Goal: Task Accomplishment & Management: Use online tool/utility

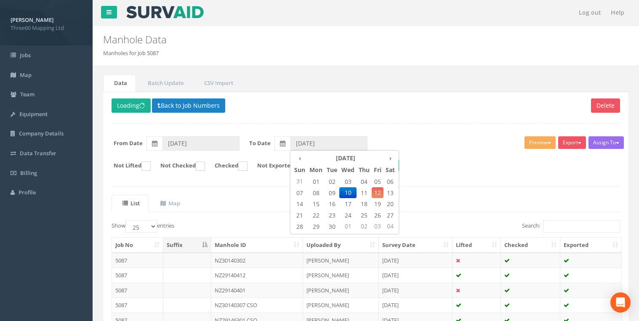
select select "25"
click at [352, 104] on p "Delete Loading Back to Job Numbers" at bounding box center [366, 107] width 509 height 16
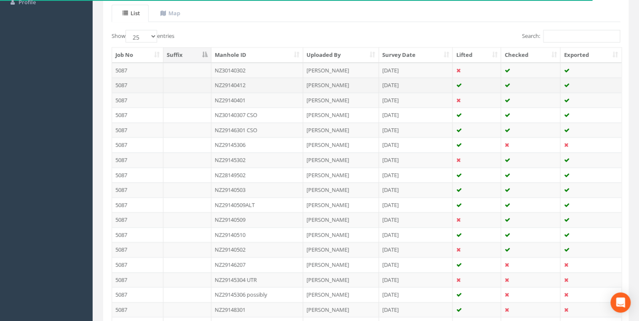
scroll to position [175, 0]
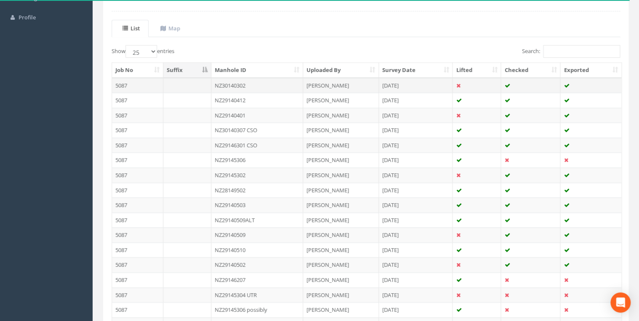
click at [248, 83] on td "NZ30140302" at bounding box center [257, 85] width 92 height 15
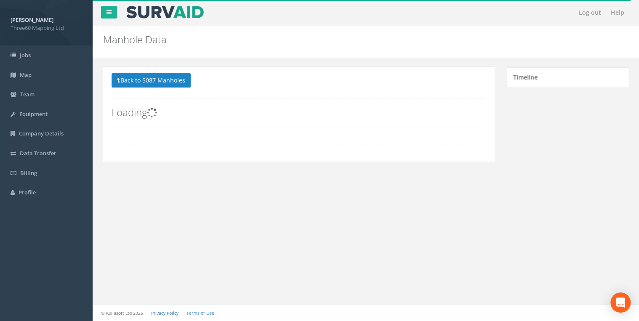
scroll to position [0, 0]
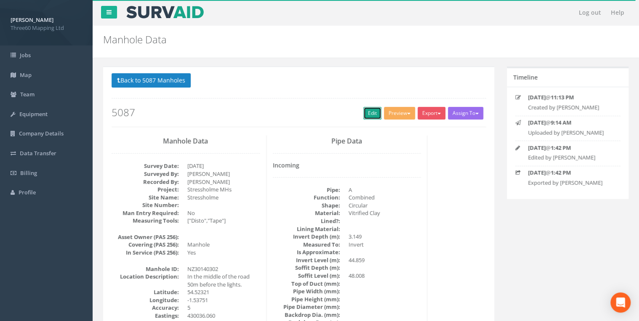
click at [366, 110] on link "Edit" at bounding box center [372, 113] width 18 height 13
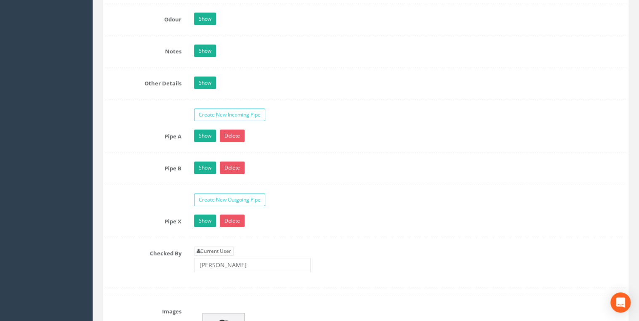
scroll to position [1392, 0]
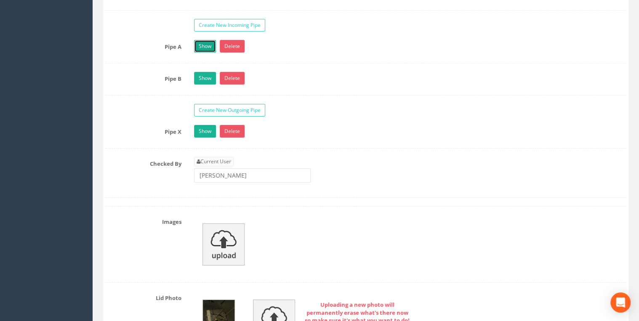
click at [205, 42] on link "Show" at bounding box center [205, 46] width 22 height 13
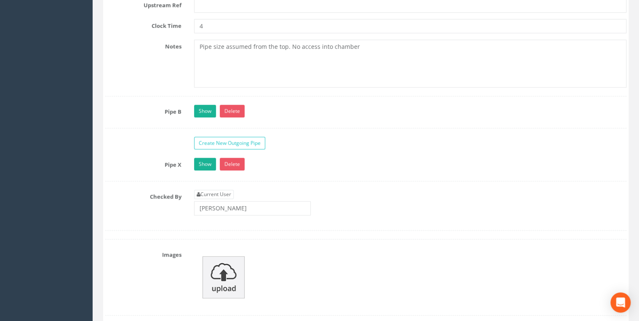
scroll to position [1841, 0]
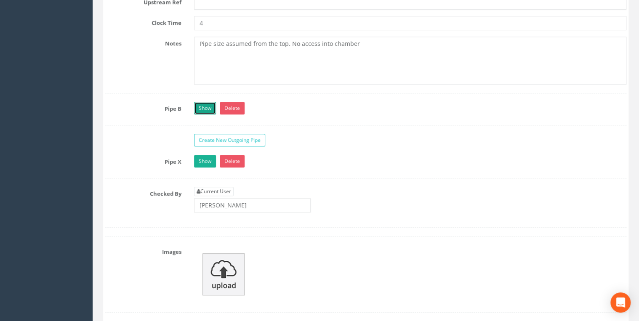
click at [205, 106] on link "Show" at bounding box center [205, 108] width 22 height 13
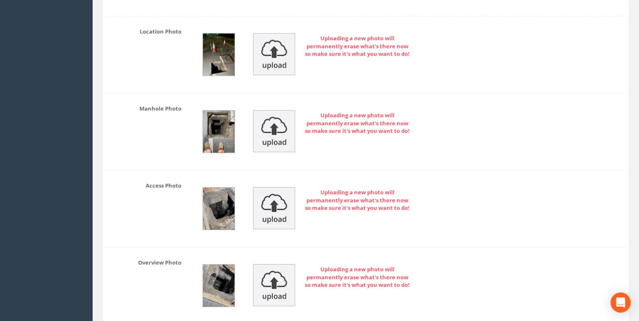
scroll to position [2695, 0]
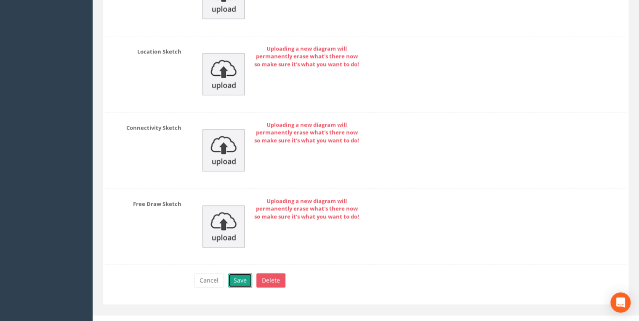
click at [237, 273] on button "Save" at bounding box center [240, 280] width 24 height 14
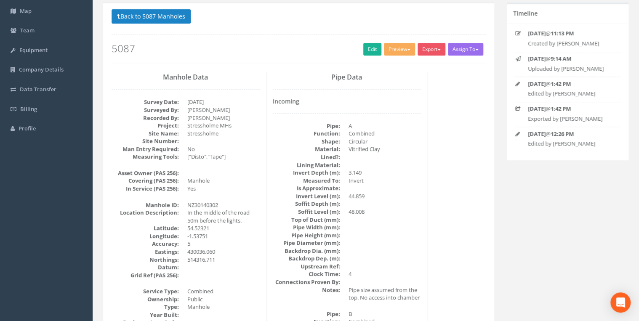
scroll to position [0, 0]
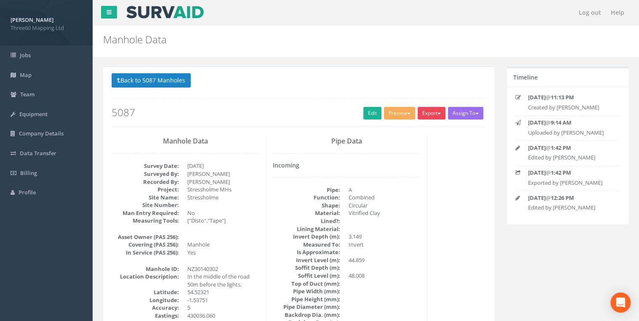
click at [424, 117] on button "Export" at bounding box center [432, 113] width 28 height 13
click at [415, 131] on link "360 Manhole" at bounding box center [414, 130] width 64 height 13
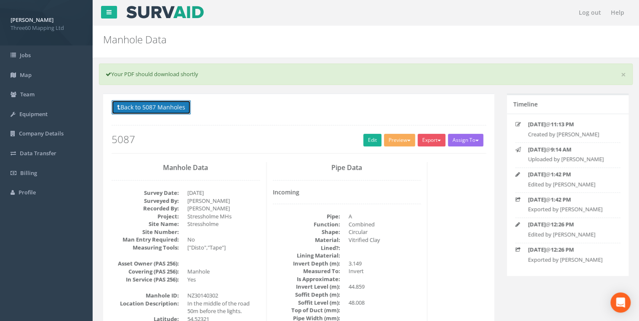
click at [179, 109] on button "Back to 5087 Manholes" at bounding box center [151, 107] width 79 height 14
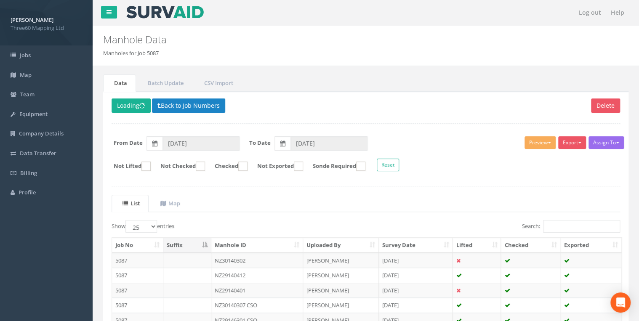
scroll to position [179, 0]
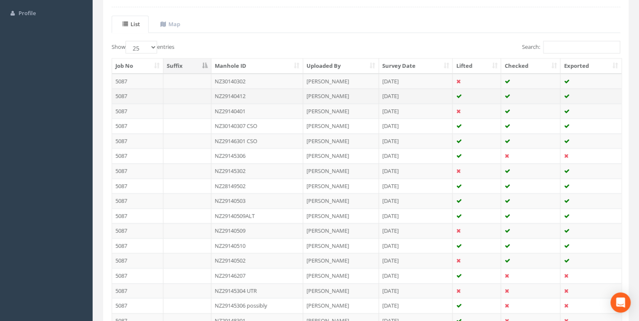
click at [244, 96] on td "NZ29140412" at bounding box center [257, 95] width 92 height 15
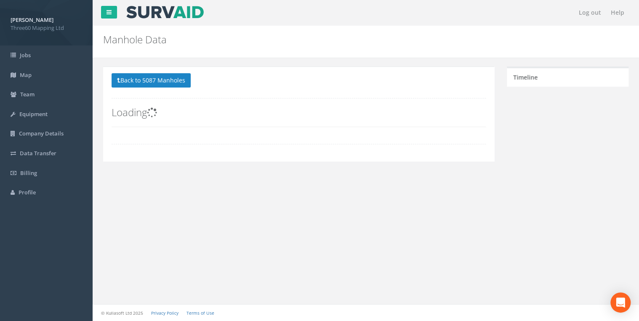
scroll to position [0, 0]
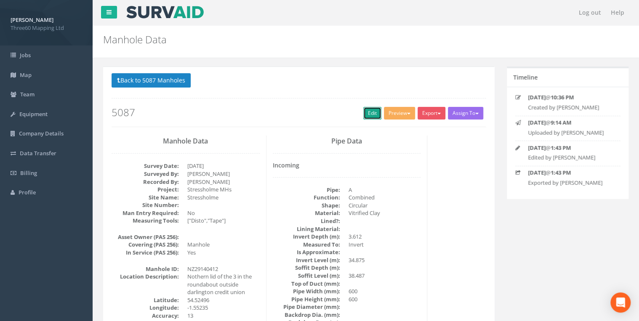
click at [367, 111] on link "Edit" at bounding box center [372, 113] width 18 height 13
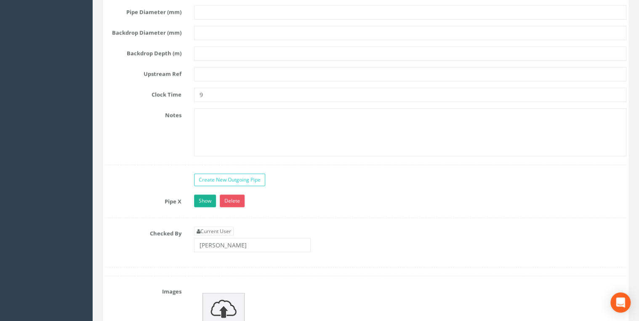
scroll to position [2335, 0]
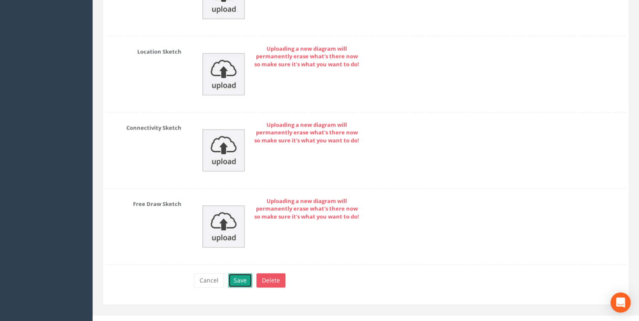
click at [247, 273] on button "Save" at bounding box center [240, 280] width 24 height 14
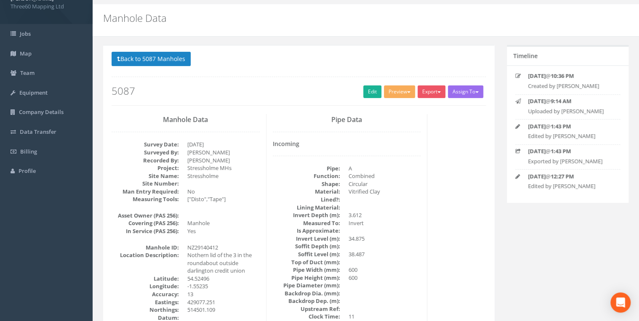
scroll to position [0, 0]
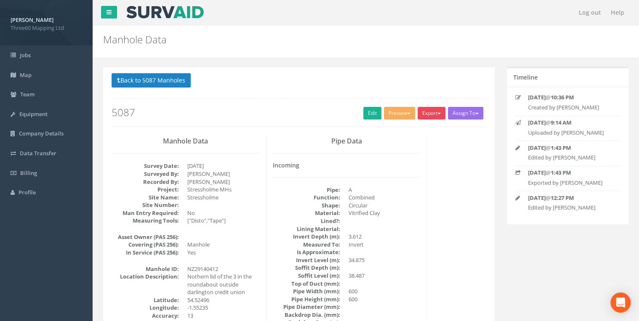
click at [431, 109] on button "Export" at bounding box center [432, 113] width 28 height 13
click at [410, 129] on link "360 Manhole" at bounding box center [414, 130] width 64 height 13
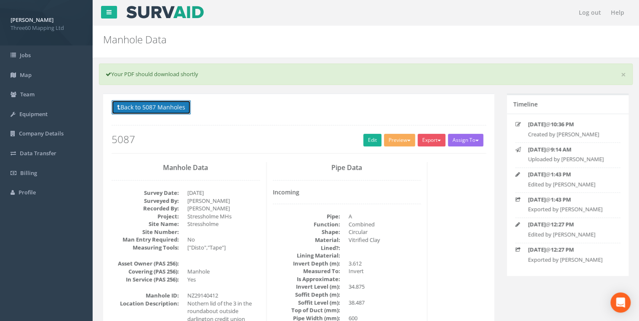
click at [189, 107] on button "Back to 5087 Manholes" at bounding box center [151, 107] width 79 height 14
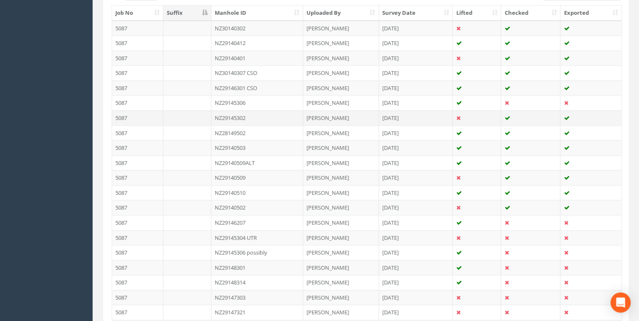
scroll to position [179, 0]
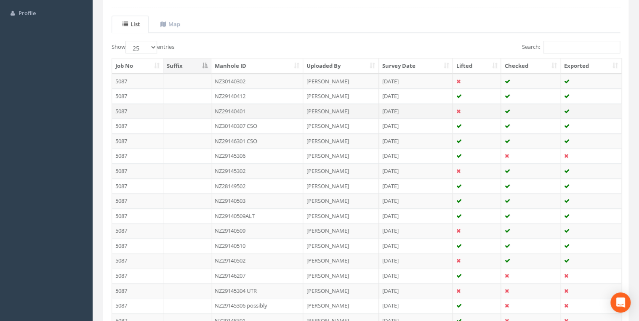
click at [248, 108] on td "NZ29140401" at bounding box center [257, 111] width 92 height 15
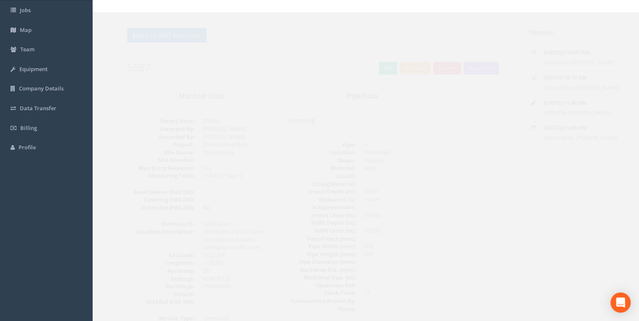
scroll to position [45, 0]
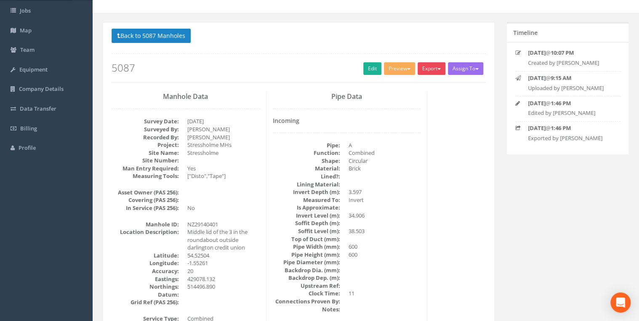
click at [439, 67] on button "Export" at bounding box center [432, 68] width 28 height 13
click at [412, 86] on link "360 Manhole" at bounding box center [414, 86] width 64 height 13
